Goal: Task Accomplishment & Management: Manage account settings

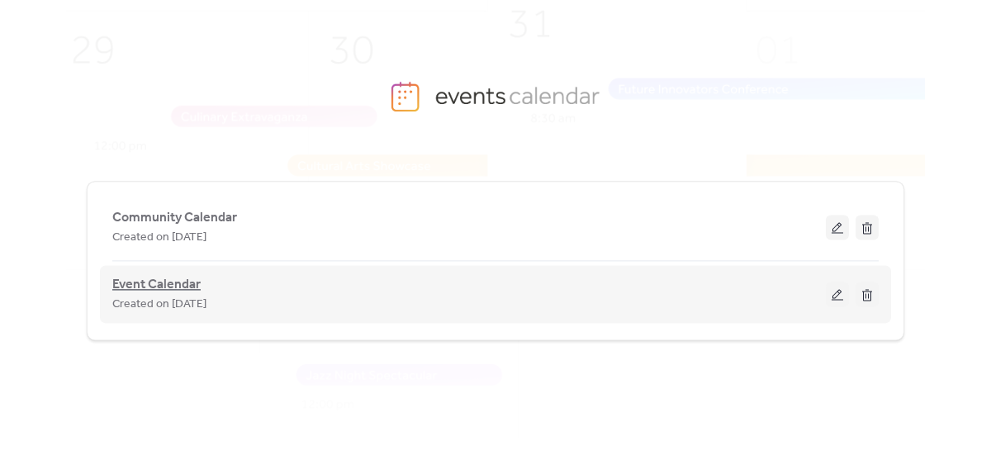
click at [150, 275] on span "Event Calendar" at bounding box center [156, 285] width 88 height 20
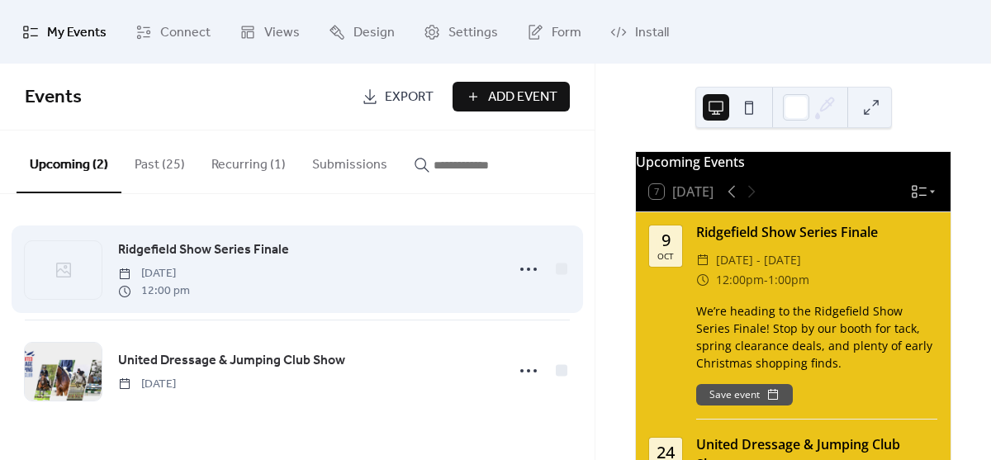
click at [171, 239] on link "Ridgefield Show Series Finale" at bounding box center [203, 249] width 171 height 21
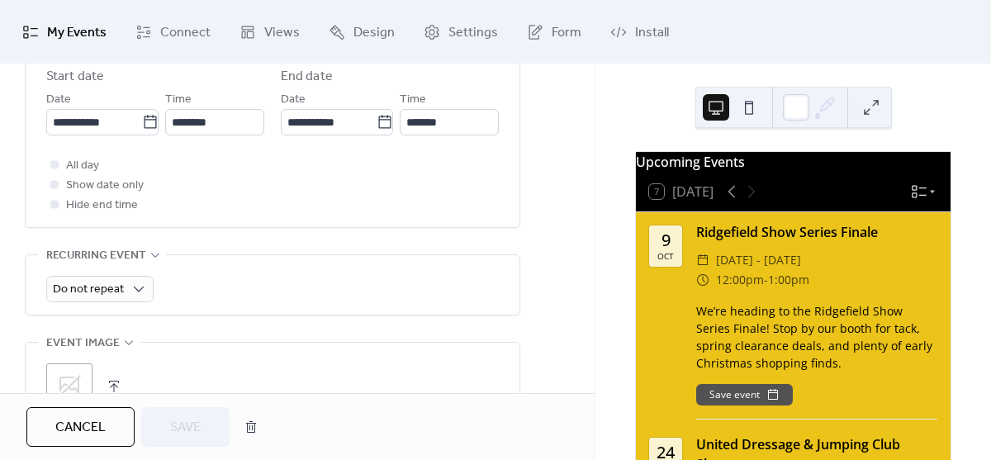
scroll to position [647, 0]
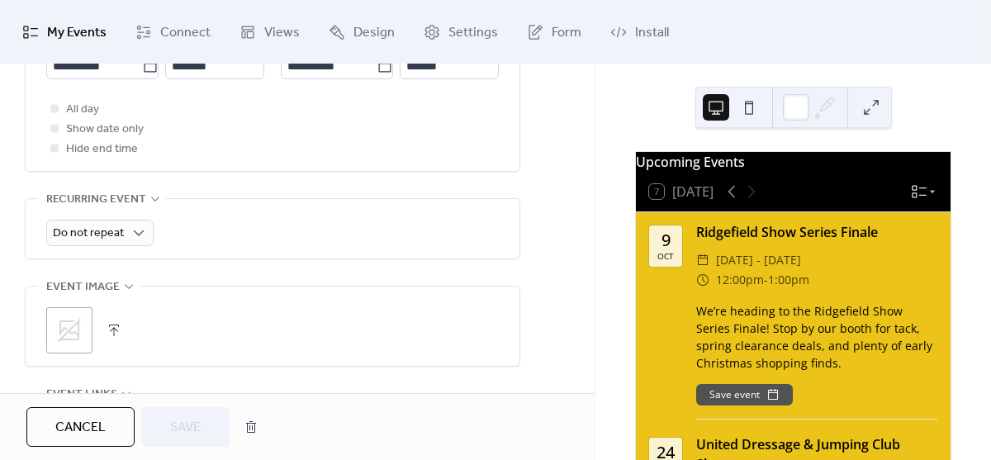
click at [46, 356] on div ";" at bounding box center [272, 326] width 453 height 79
click at [60, 336] on icon at bounding box center [69, 330] width 26 height 26
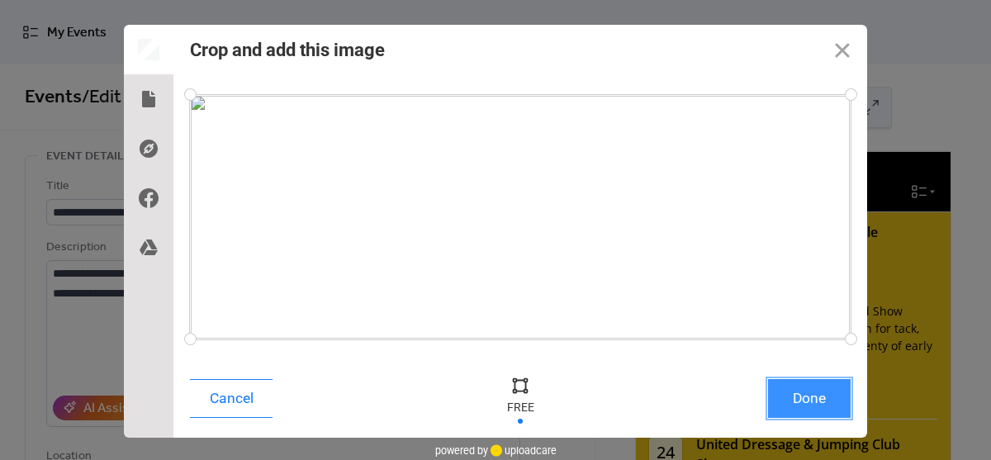
click at [823, 409] on button "Done" at bounding box center [809, 398] width 83 height 39
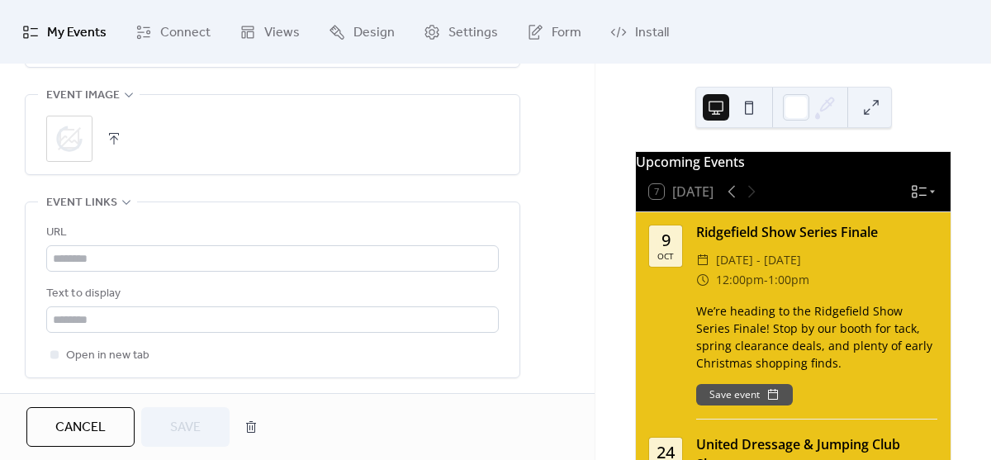
scroll to position [794, 0]
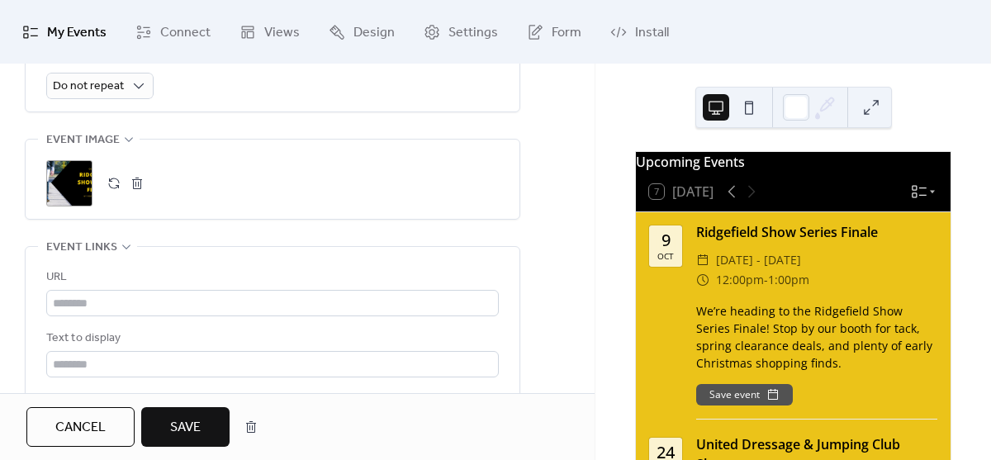
click at [195, 426] on span "Save" at bounding box center [185, 428] width 31 height 20
